Goal: Ask a question

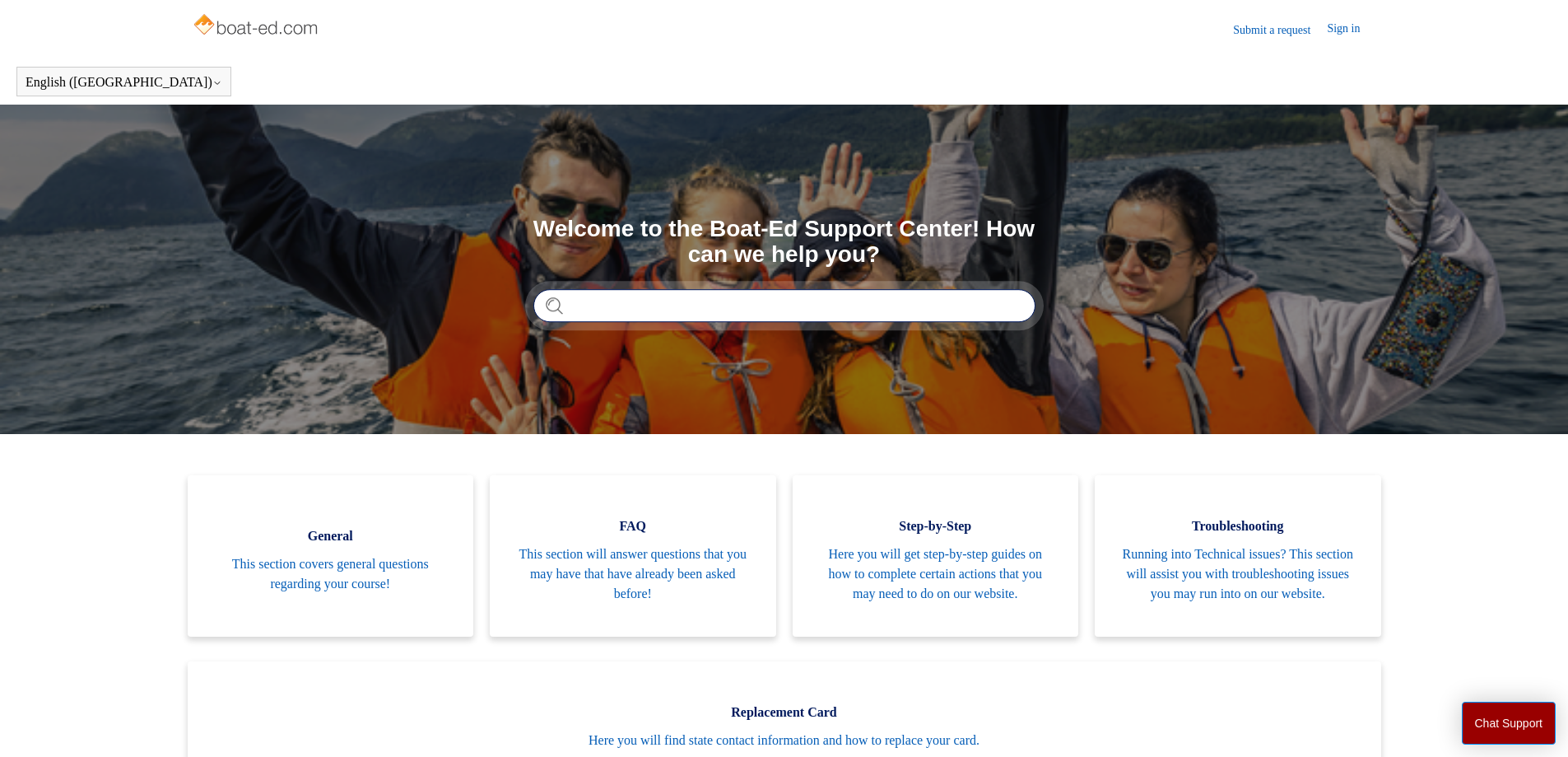
click at [755, 310] on input "Search" at bounding box center [784, 305] width 502 height 33
type input "**********"
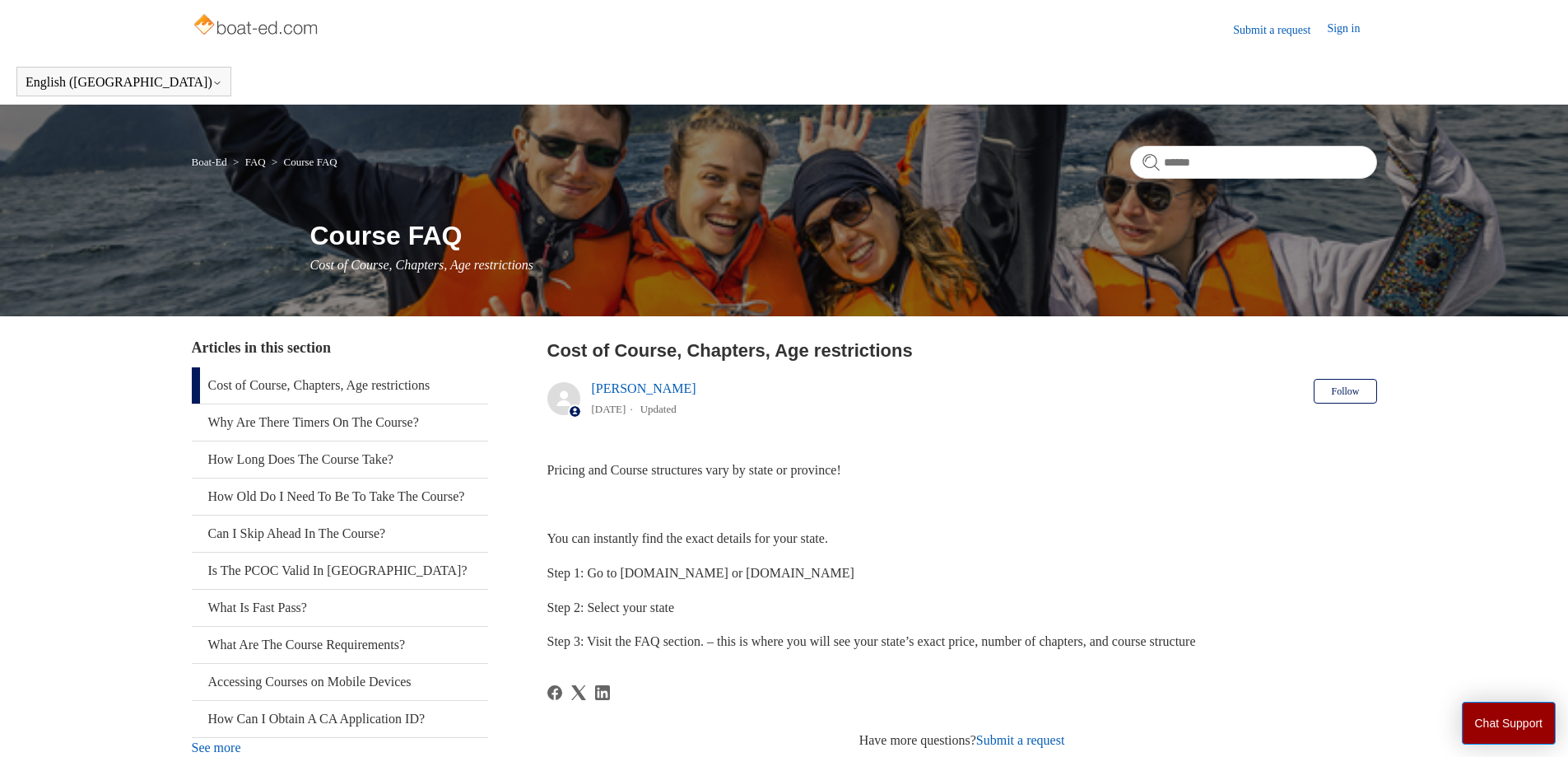
click at [242, 31] on img at bounding box center [258, 26] width 131 height 33
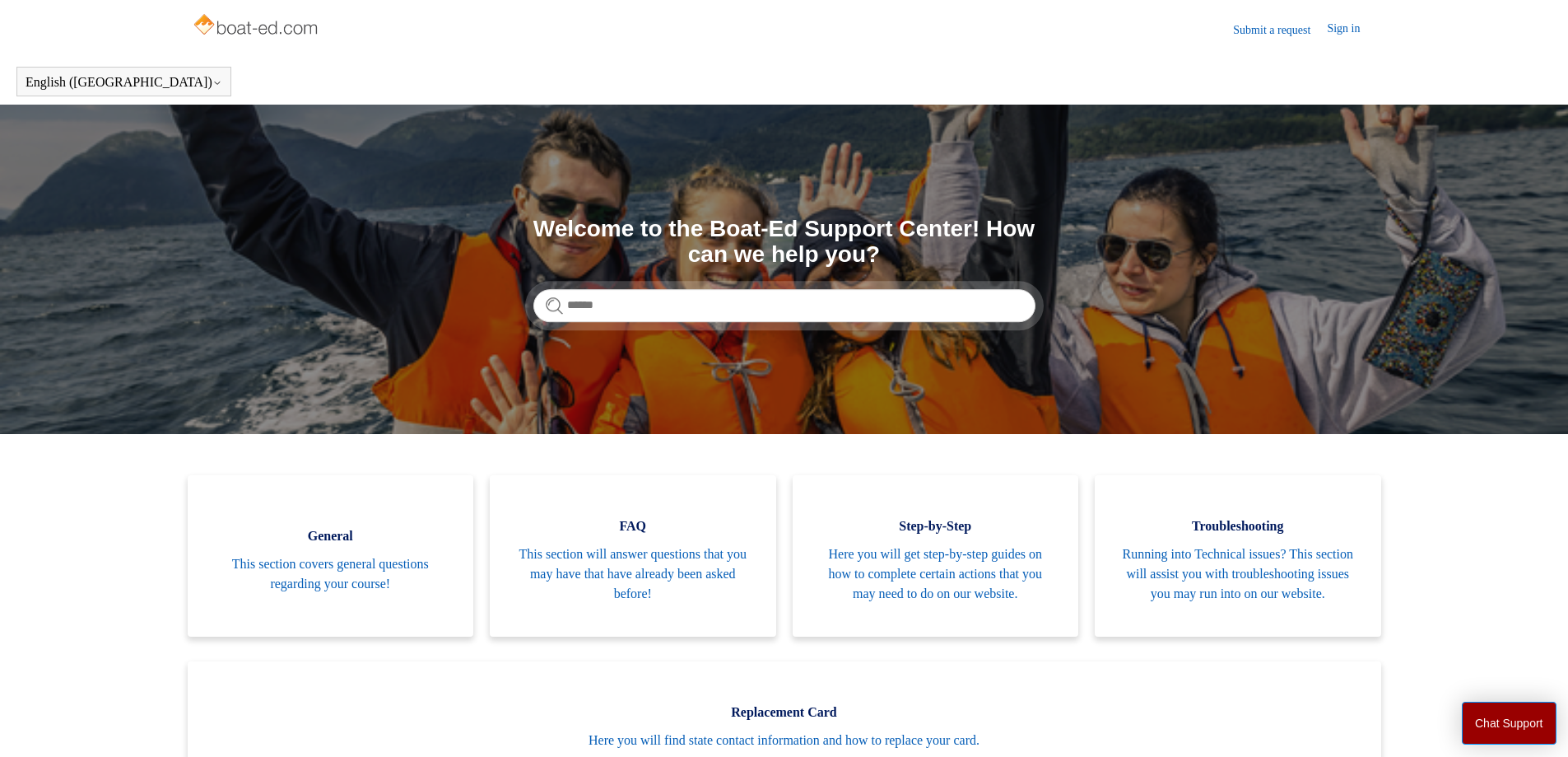
click at [284, 30] on img at bounding box center [258, 26] width 131 height 33
